Goal: Find specific page/section: Find specific page/section

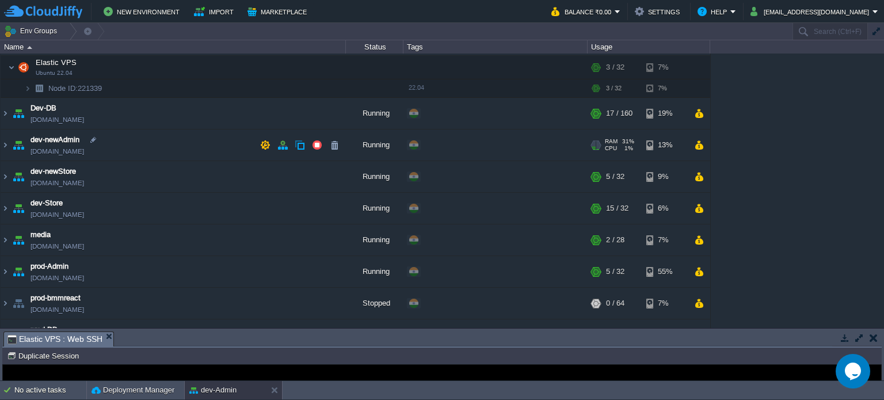
scroll to position [41, 0]
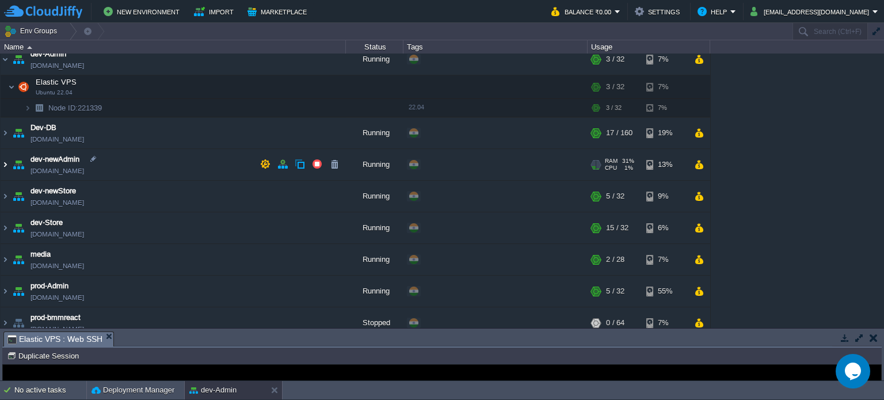
click at [3, 159] on img at bounding box center [5, 164] width 9 height 31
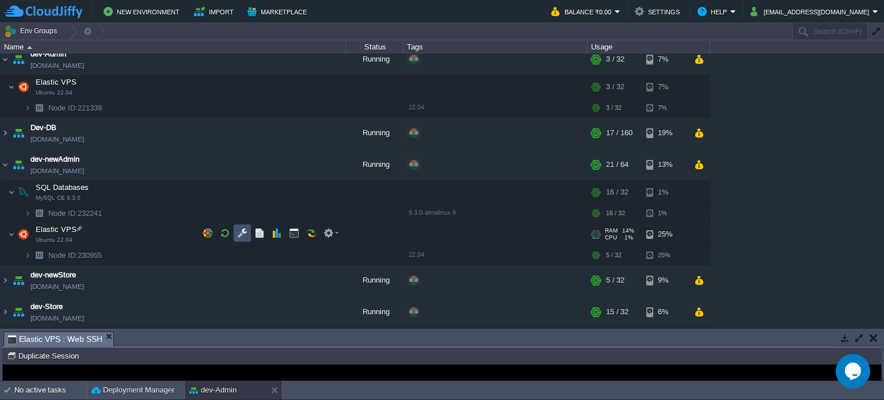
click at [242, 231] on button "button" at bounding box center [242, 233] width 10 height 10
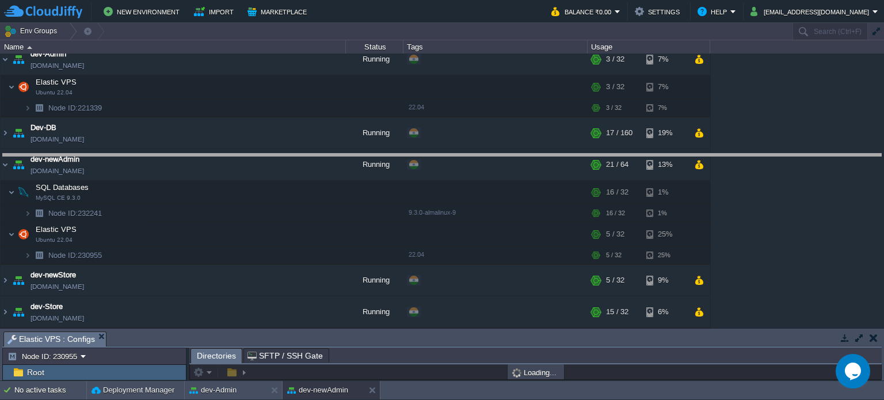
drag, startPoint x: 430, startPoint y: 338, endPoint x: 420, endPoint y: 108, distance: 230.3
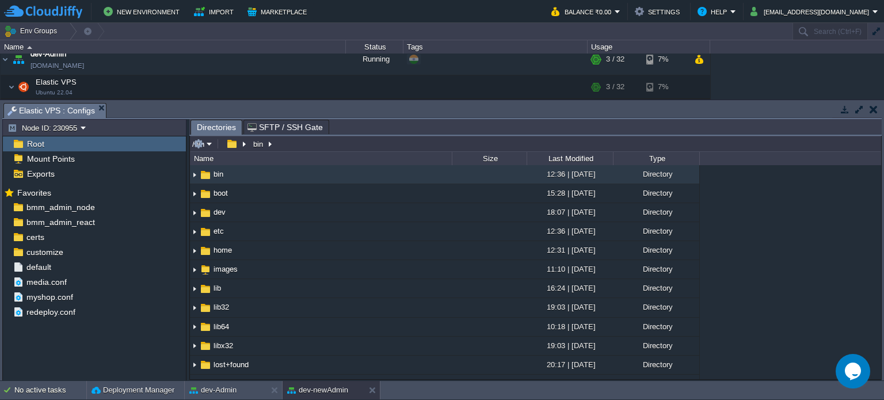
click at [297, 138] on input "/bin" at bounding box center [535, 144] width 691 height 16
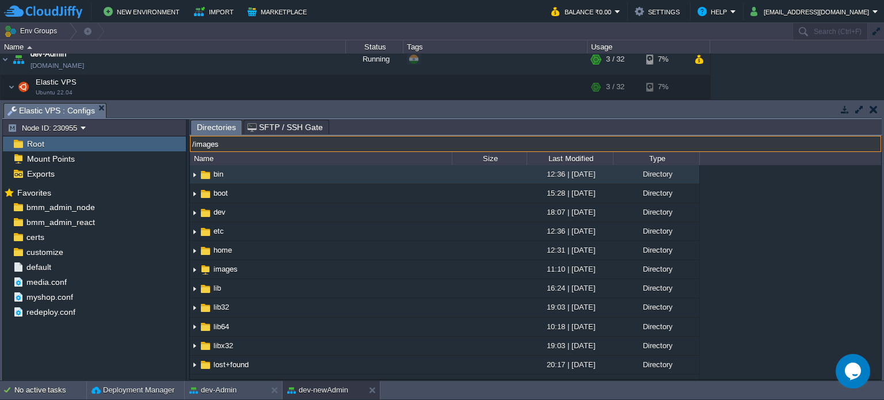
type input "/images"
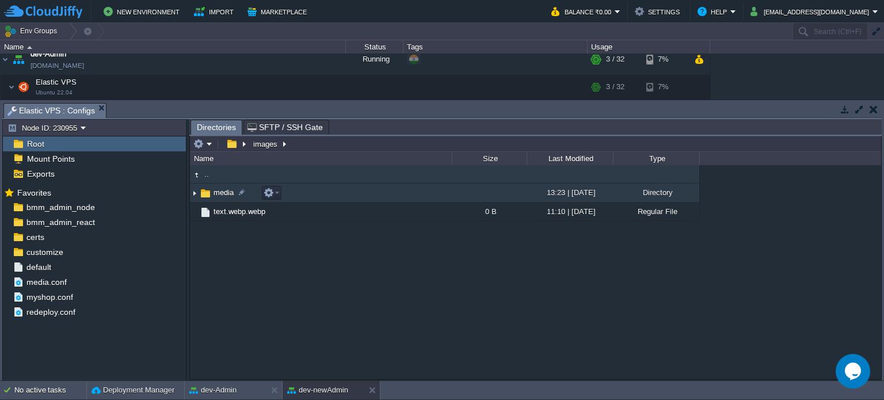
click at [224, 193] on span "media" at bounding box center [224, 193] width 24 height 10
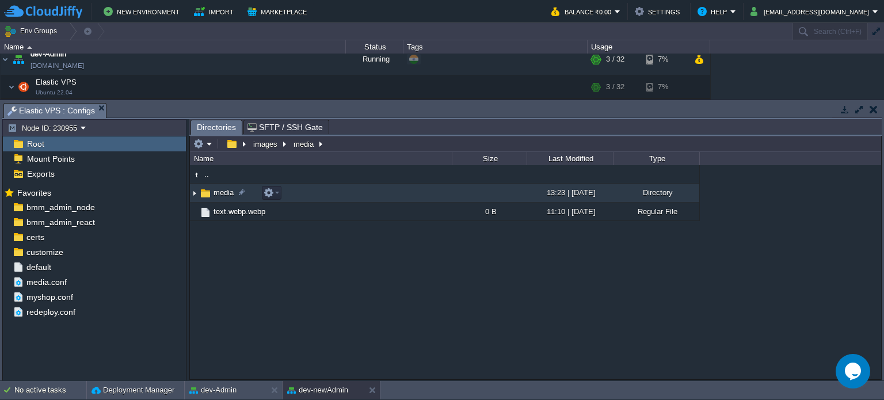
click at [224, 193] on span "media" at bounding box center [224, 193] width 24 height 10
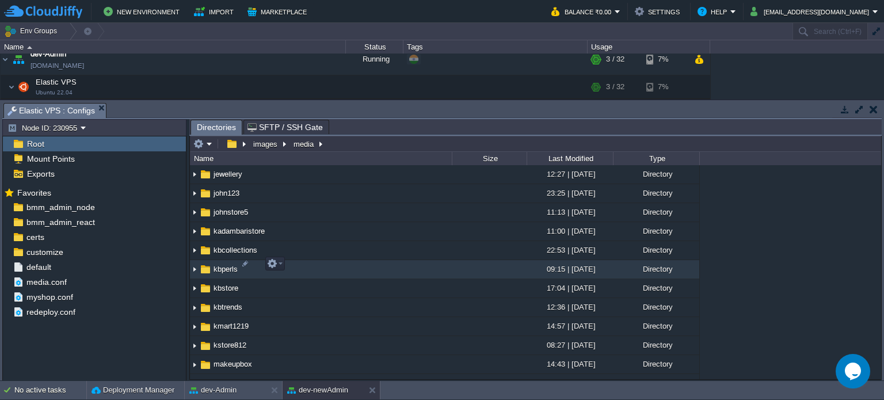
scroll to position [518, 0]
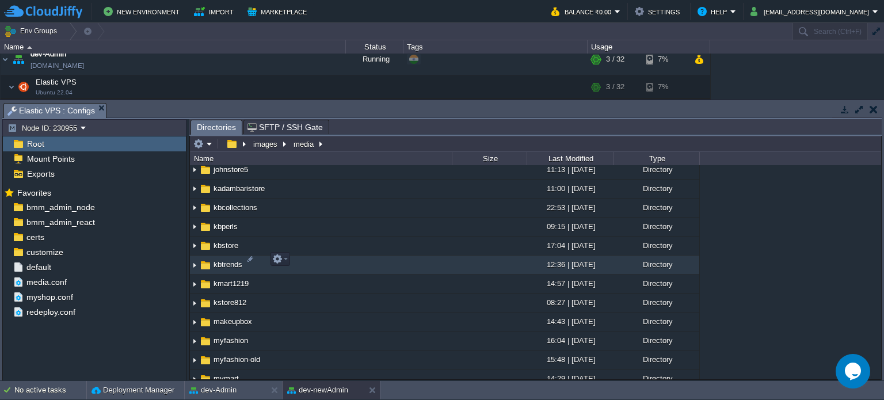
click at [234, 259] on span "kbtrends" at bounding box center [228, 264] width 32 height 10
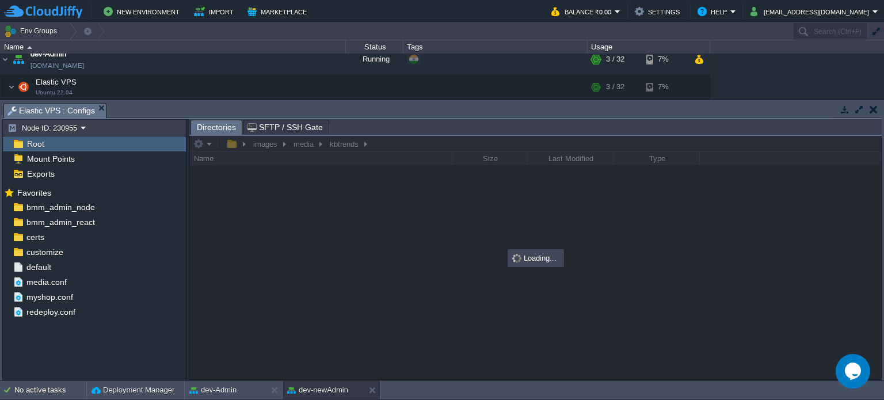
scroll to position [0, 0]
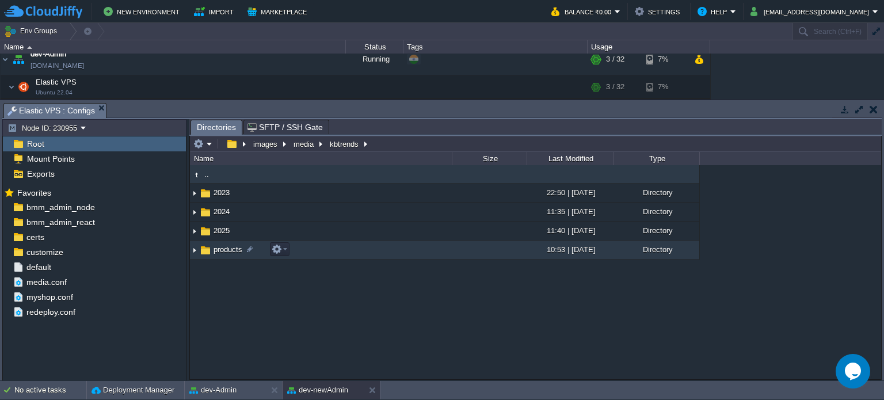
click at [225, 251] on span "products" at bounding box center [228, 249] width 32 height 10
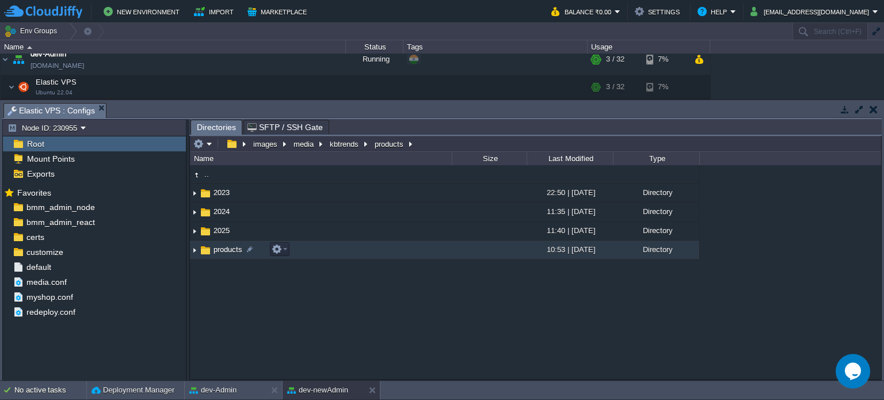
click at [225, 251] on span "products" at bounding box center [228, 249] width 32 height 10
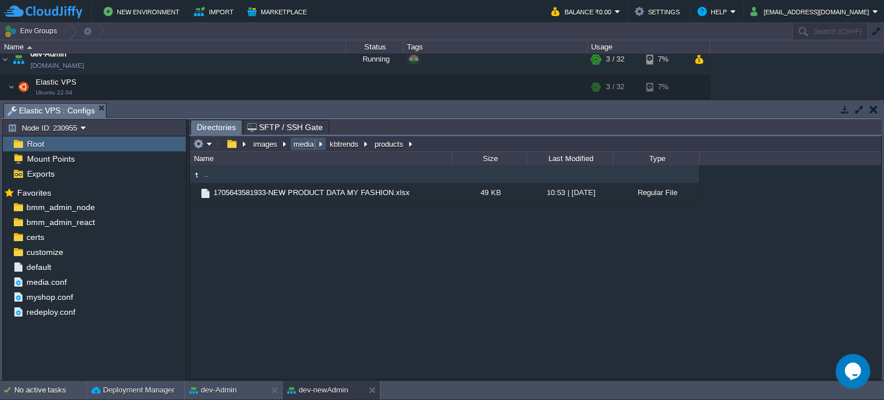
click at [301, 144] on button "media" at bounding box center [304, 144] width 25 height 10
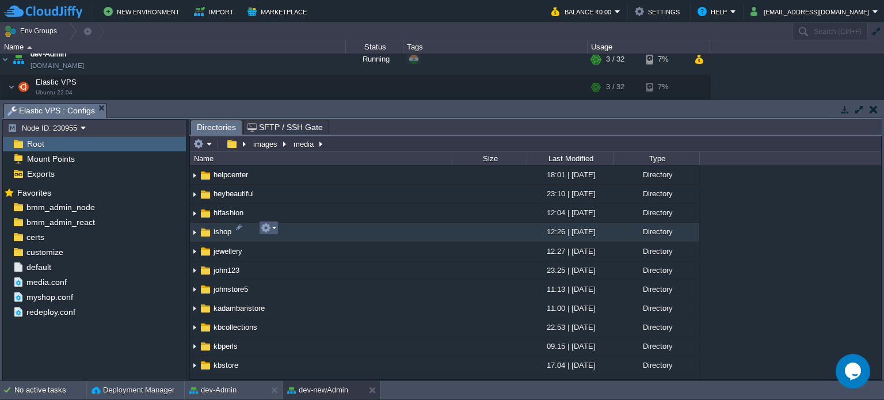
scroll to position [460, 0]
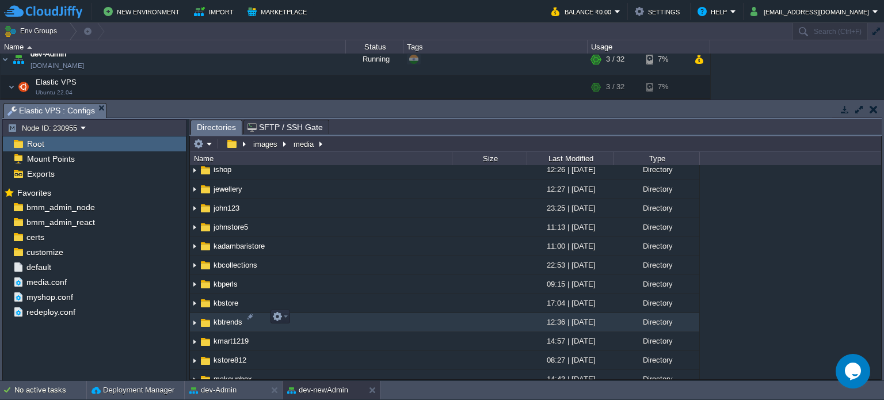
click at [220, 319] on span "kbtrends" at bounding box center [228, 322] width 32 height 10
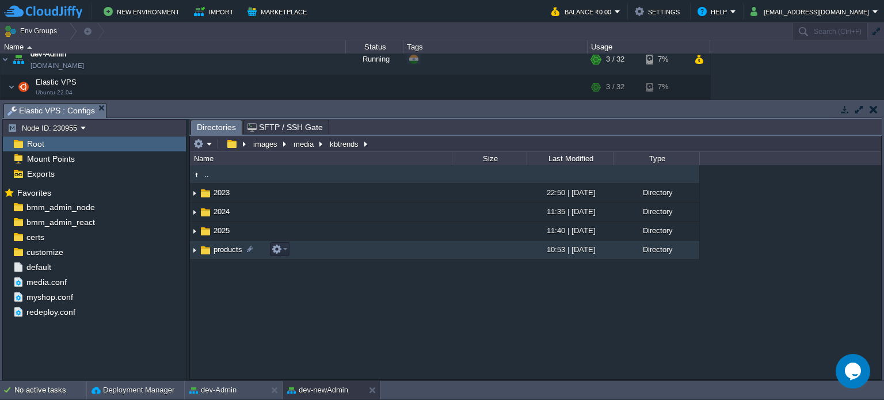
click at [221, 249] on span "products" at bounding box center [228, 249] width 32 height 10
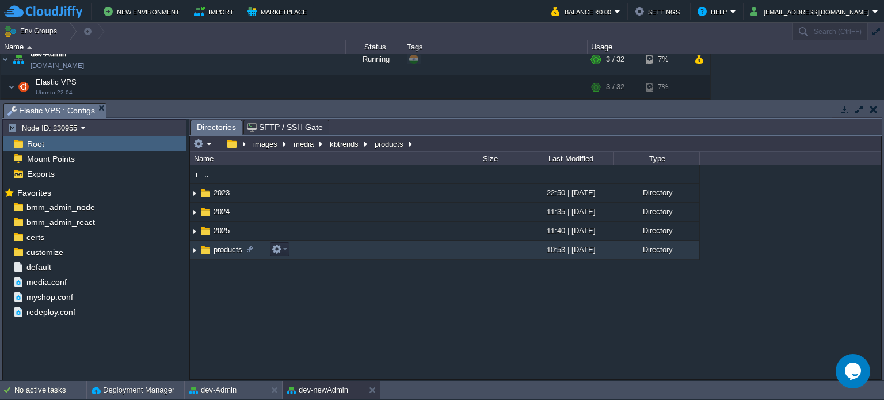
click at [221, 249] on span "products" at bounding box center [228, 249] width 32 height 10
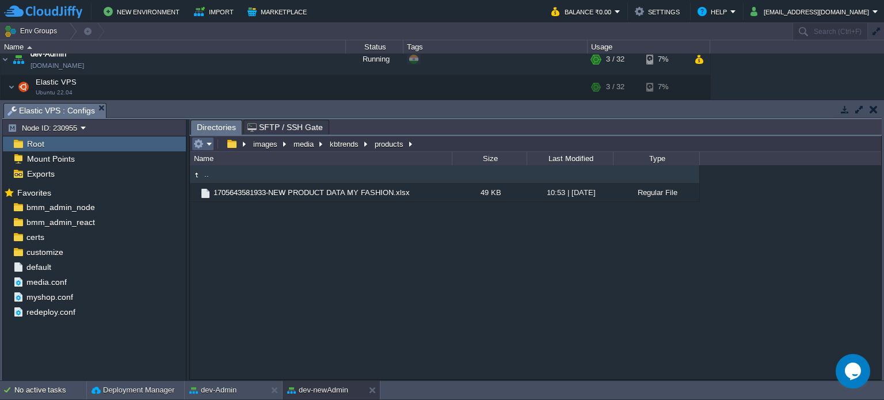
click at [212, 142] on em at bounding box center [202, 144] width 19 height 10
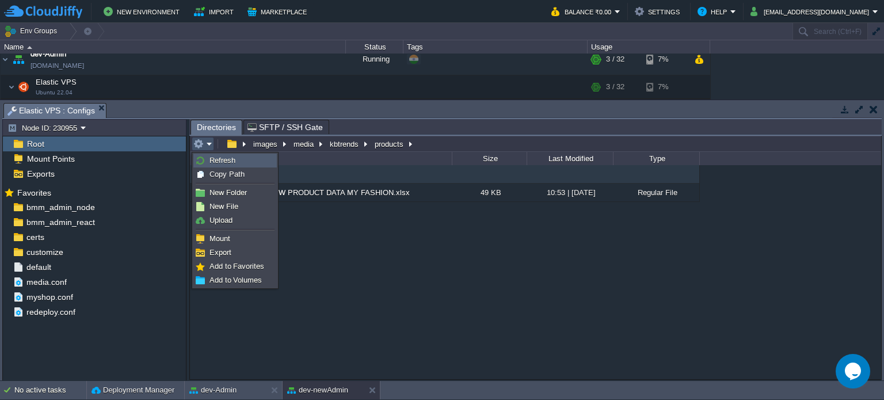
click at [221, 160] on span "Refresh" at bounding box center [222, 160] width 26 height 9
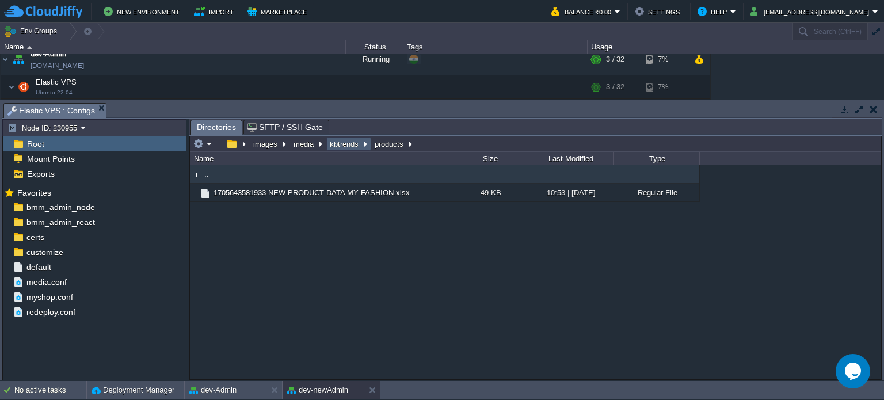
click at [337, 145] on button "kbtrends" at bounding box center [344, 144] width 33 height 10
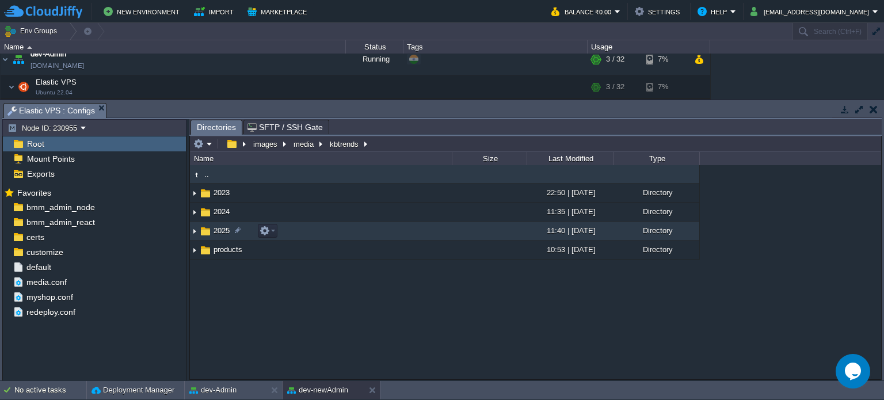
click at [219, 233] on span "2025" at bounding box center [222, 230] width 20 height 10
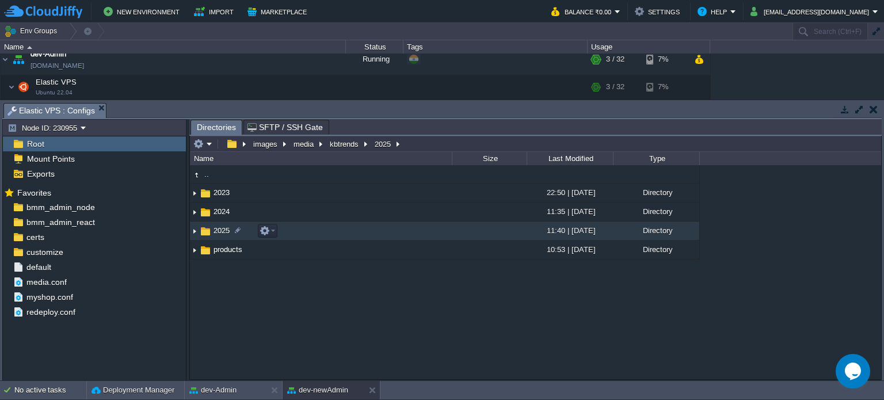
click at [219, 233] on span "2025" at bounding box center [222, 230] width 20 height 10
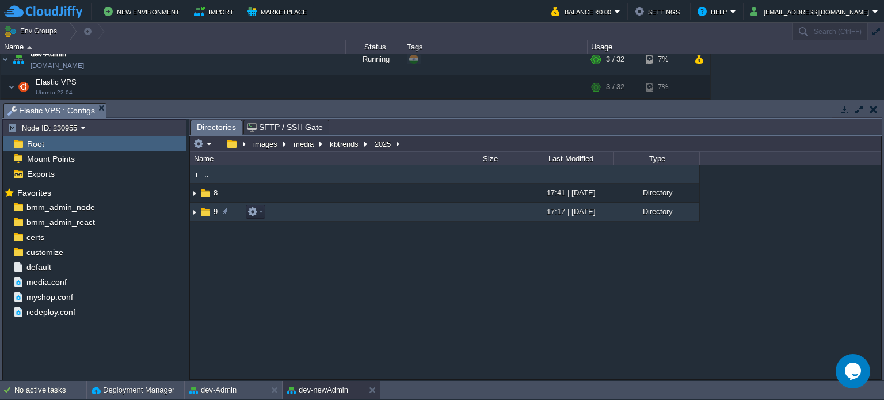
click at [212, 209] on span "9" at bounding box center [215, 212] width 7 height 10
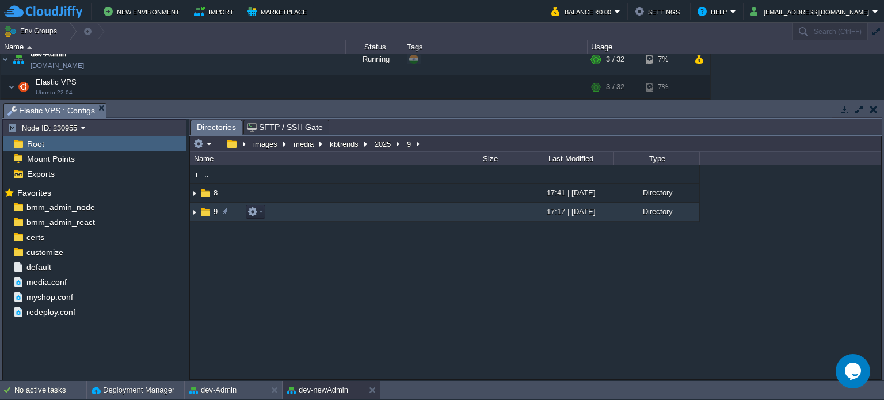
click at [212, 209] on span "9" at bounding box center [215, 212] width 7 height 10
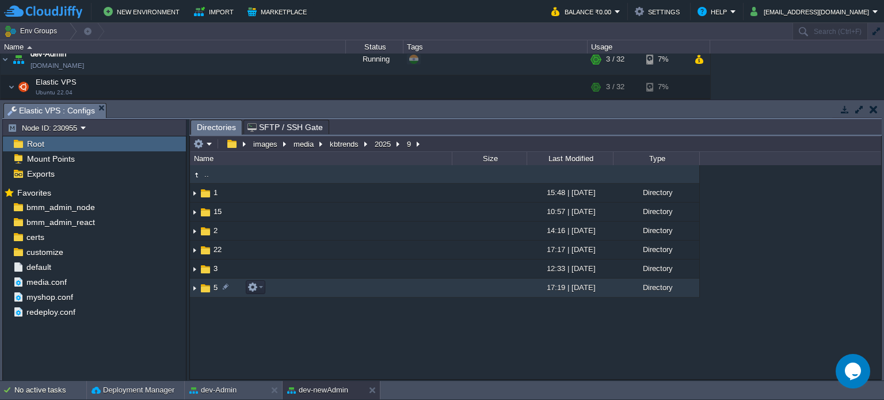
click at [212, 285] on span "5" at bounding box center [215, 287] width 7 height 10
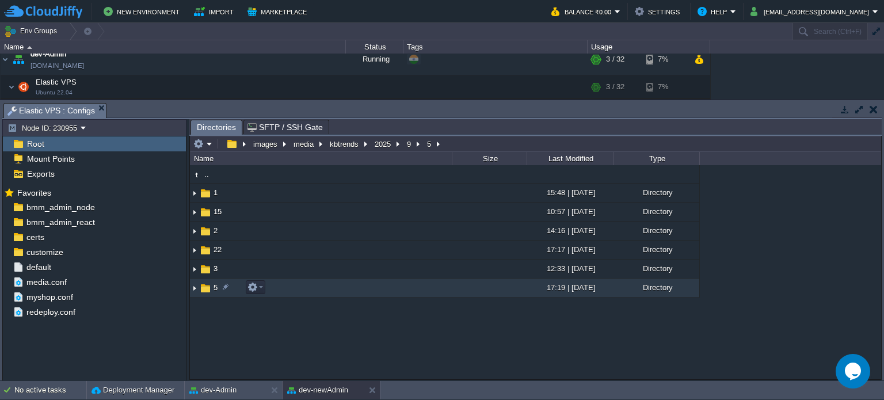
click at [212, 285] on span "5" at bounding box center [215, 287] width 7 height 10
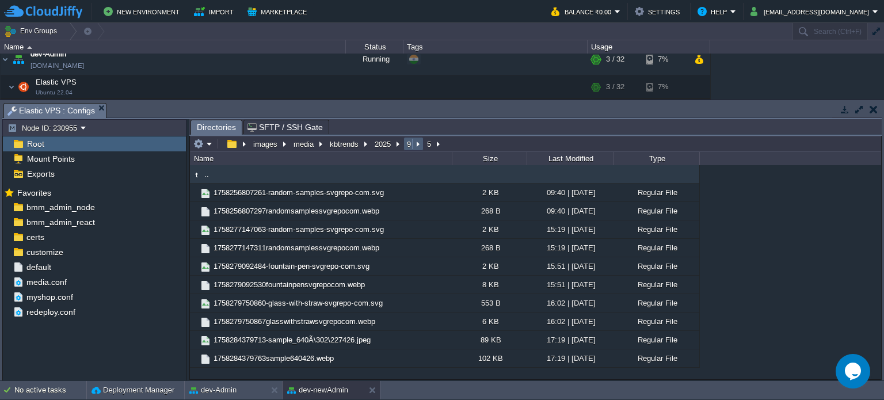
click at [407, 147] on button "9" at bounding box center [409, 144] width 9 height 10
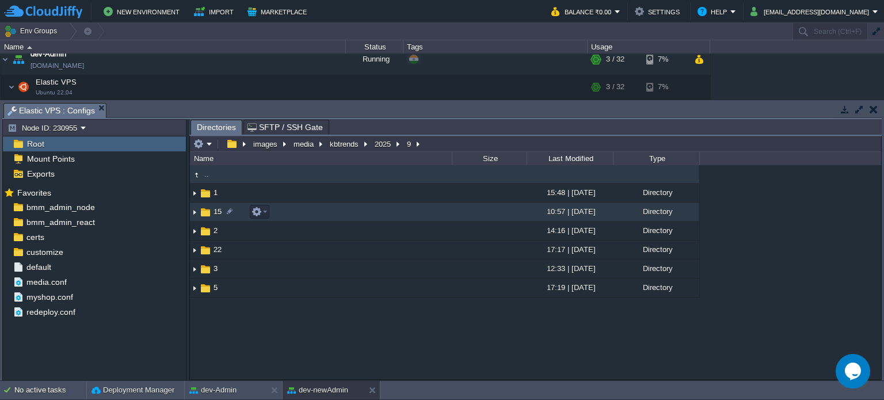
click at [214, 209] on span "15" at bounding box center [218, 212] width 12 height 10
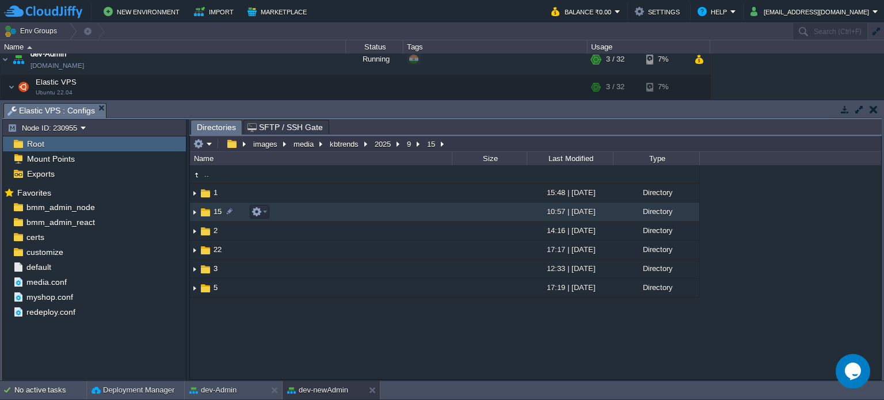
click at [214, 209] on span "15" at bounding box center [218, 212] width 12 height 10
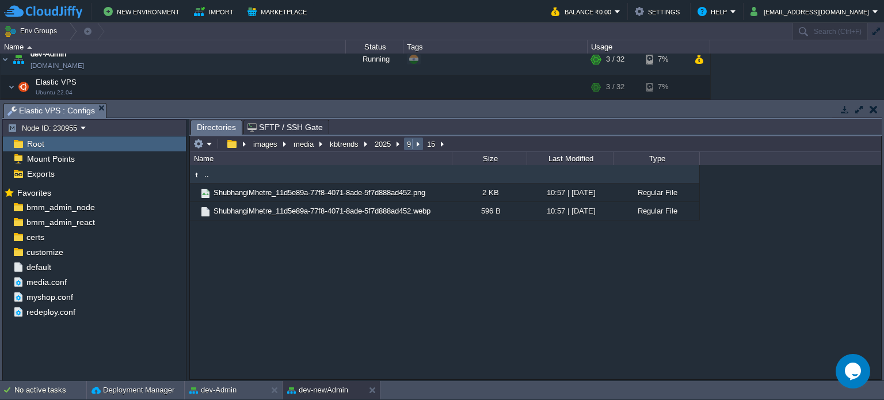
click at [406, 146] on button "9" at bounding box center [409, 144] width 9 height 10
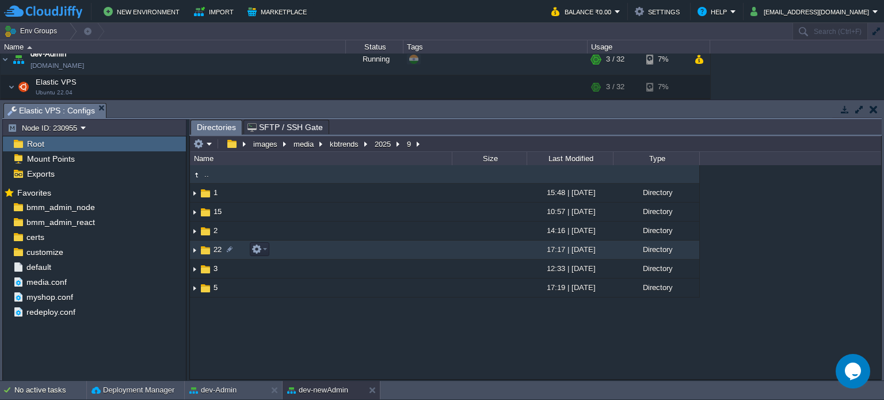
click at [216, 248] on span "22" at bounding box center [218, 249] width 12 height 10
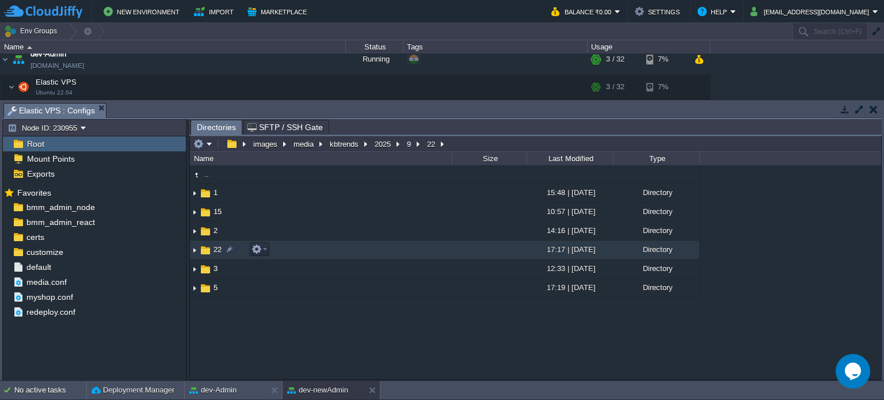
click at [216, 248] on span "22" at bounding box center [218, 249] width 12 height 10
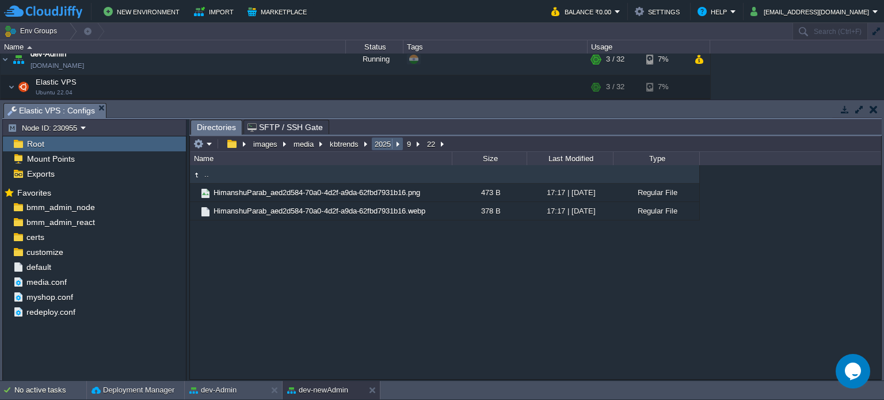
click at [376, 143] on button "2025" at bounding box center [383, 144] width 21 height 10
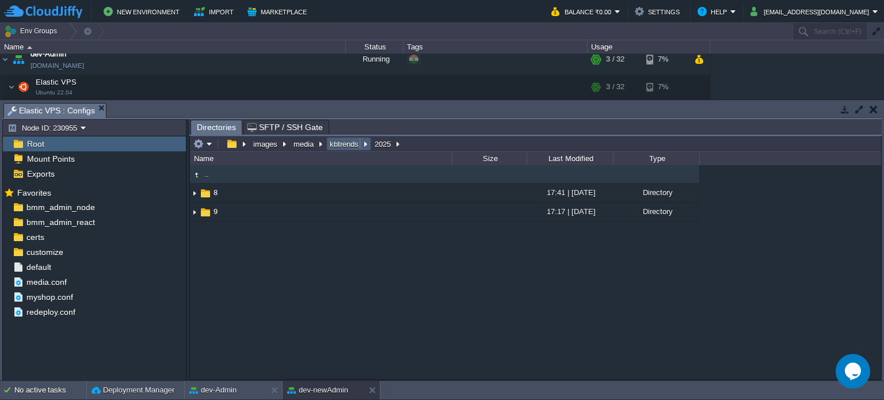
click at [342, 144] on button "kbtrends" at bounding box center [344, 144] width 33 height 10
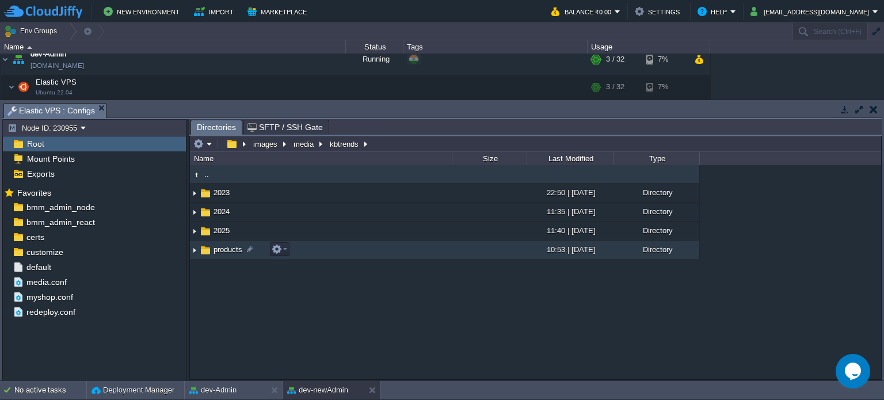
click at [227, 247] on span "products" at bounding box center [228, 249] width 32 height 10
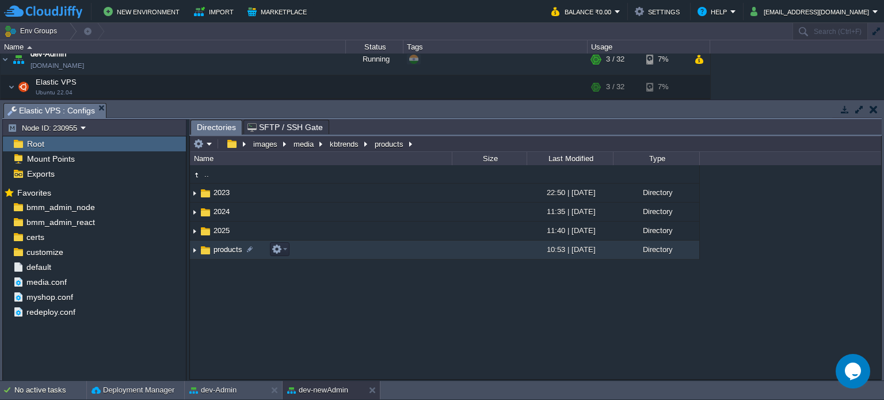
click at [227, 247] on span "products" at bounding box center [228, 249] width 32 height 10
